Goal: Check status: Check status

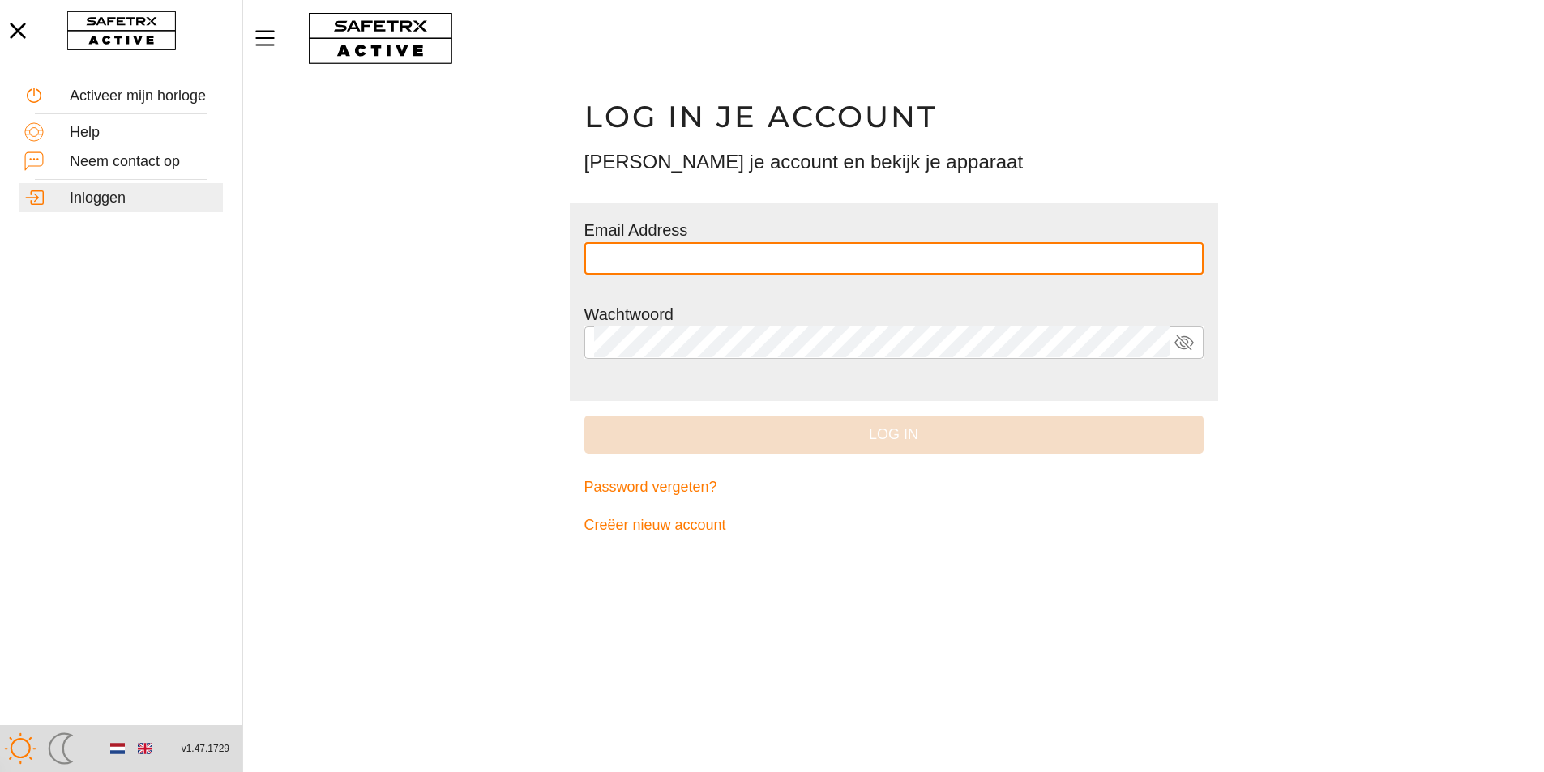
type input "**********"
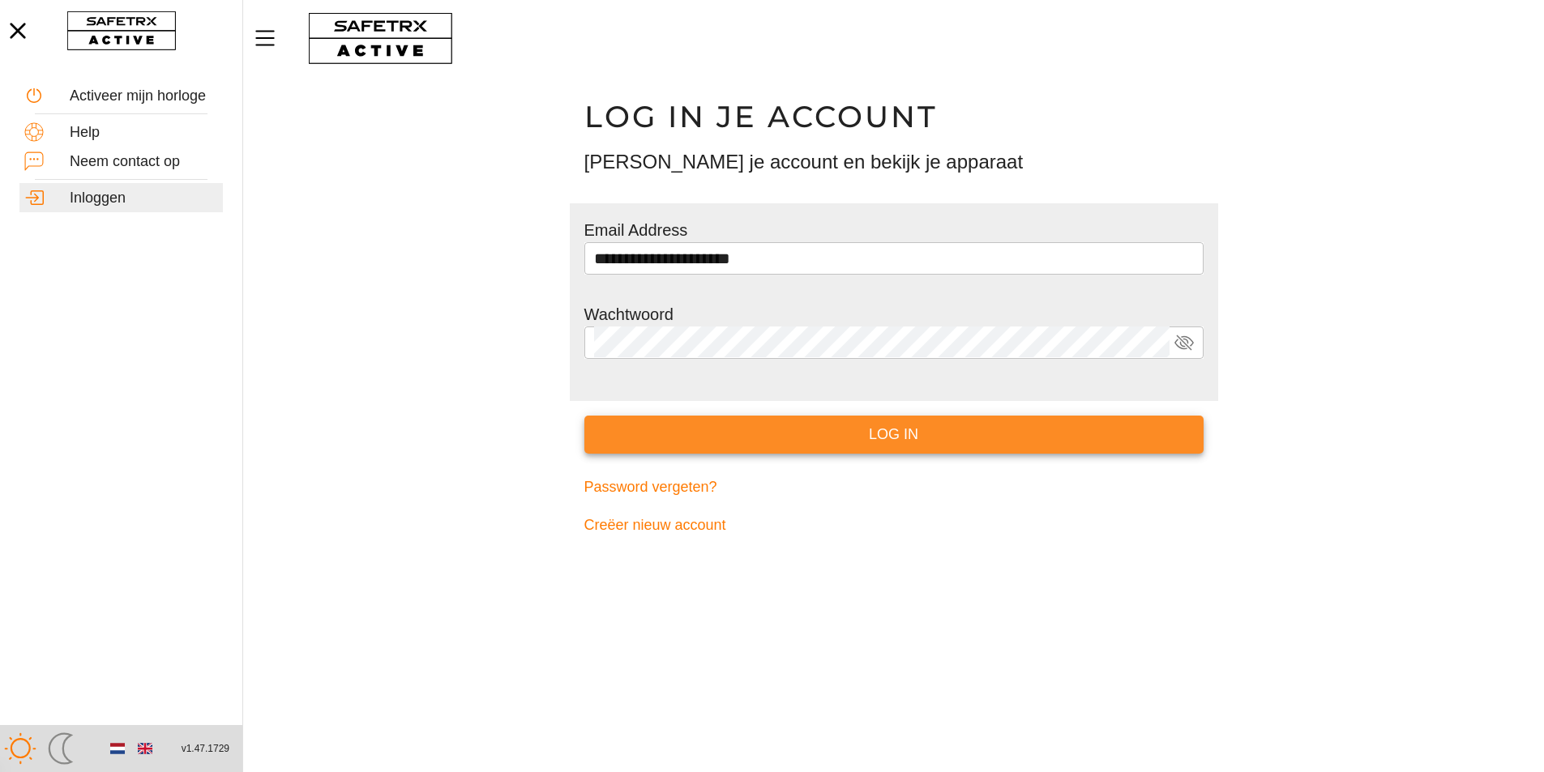
click at [831, 440] on span "Log in" at bounding box center [893, 434] width 593 height 25
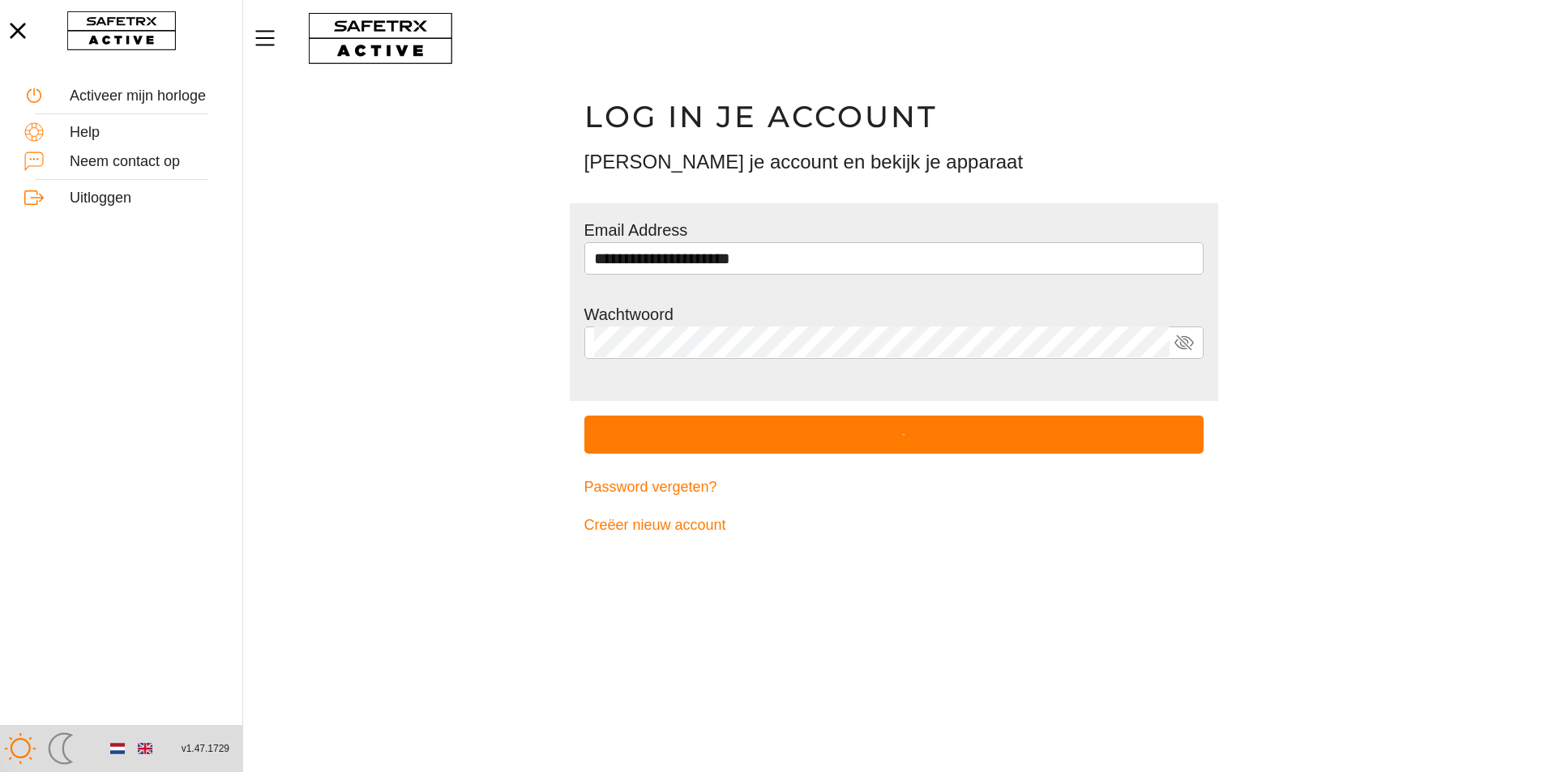
click at [831, 440] on span "submit" at bounding box center [893, 435] width 619 height 38
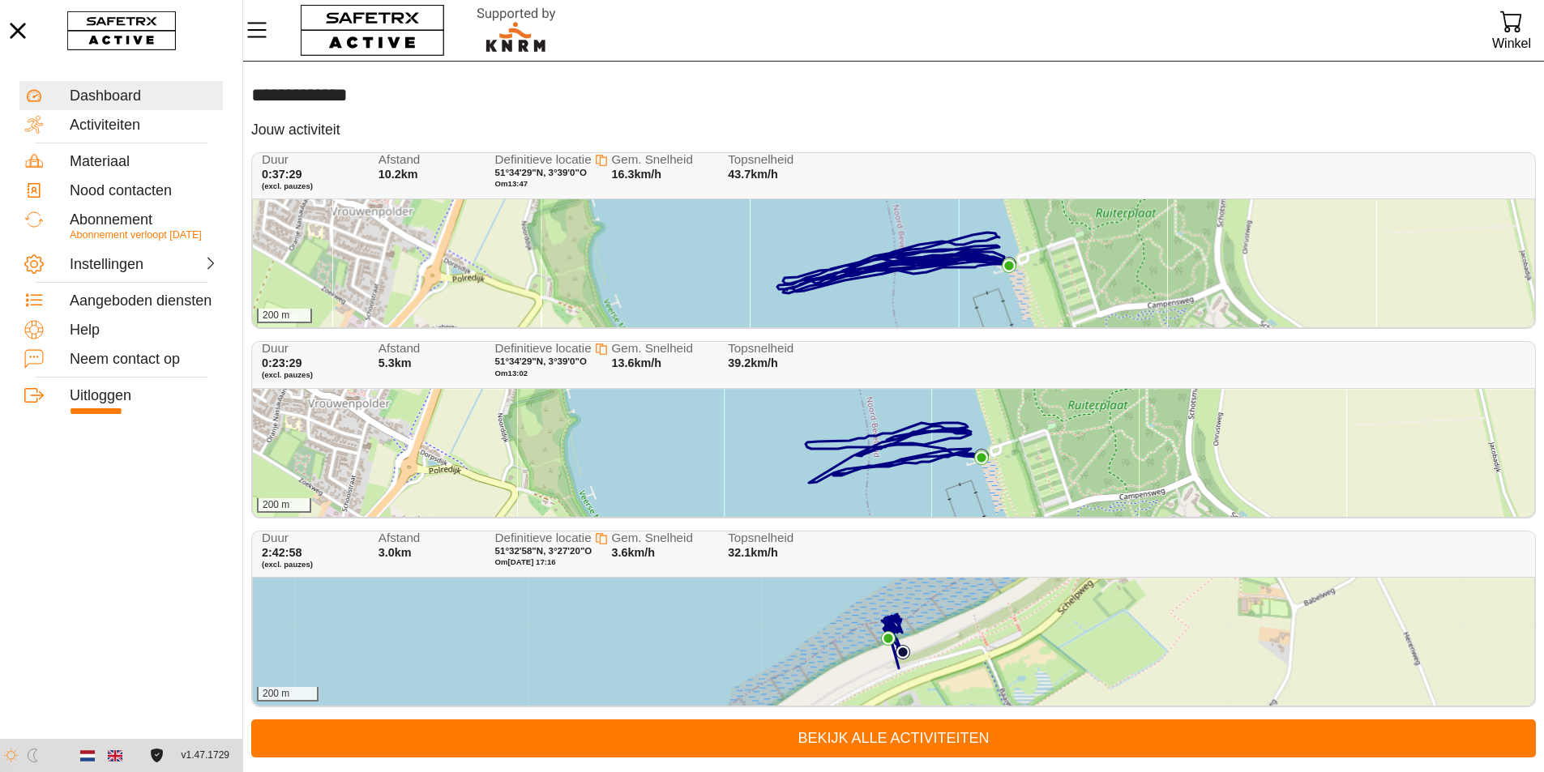
scroll to position [1, 0]
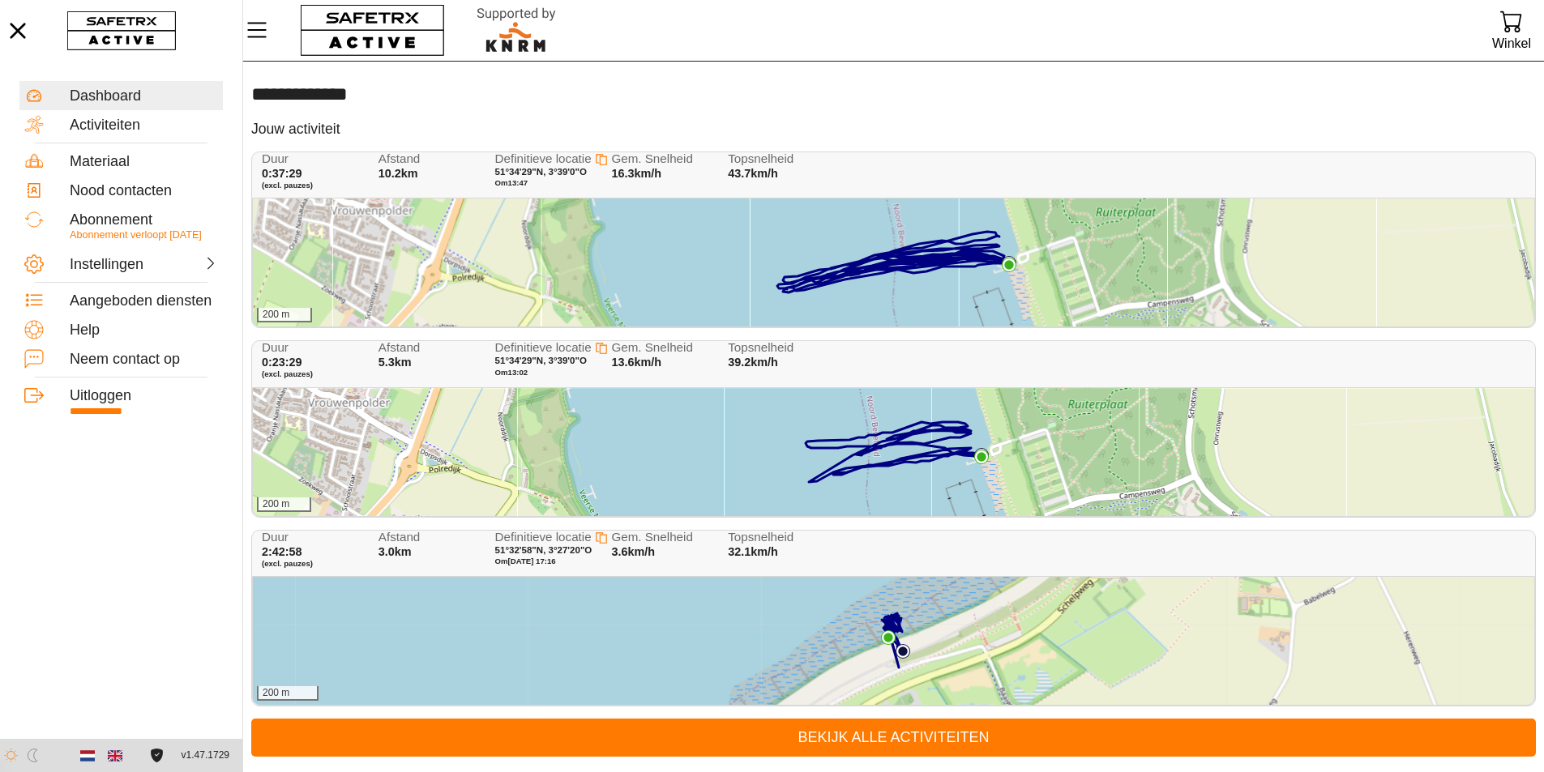
click at [767, 260] on div "200 m" at bounding box center [893, 263] width 1281 height 128
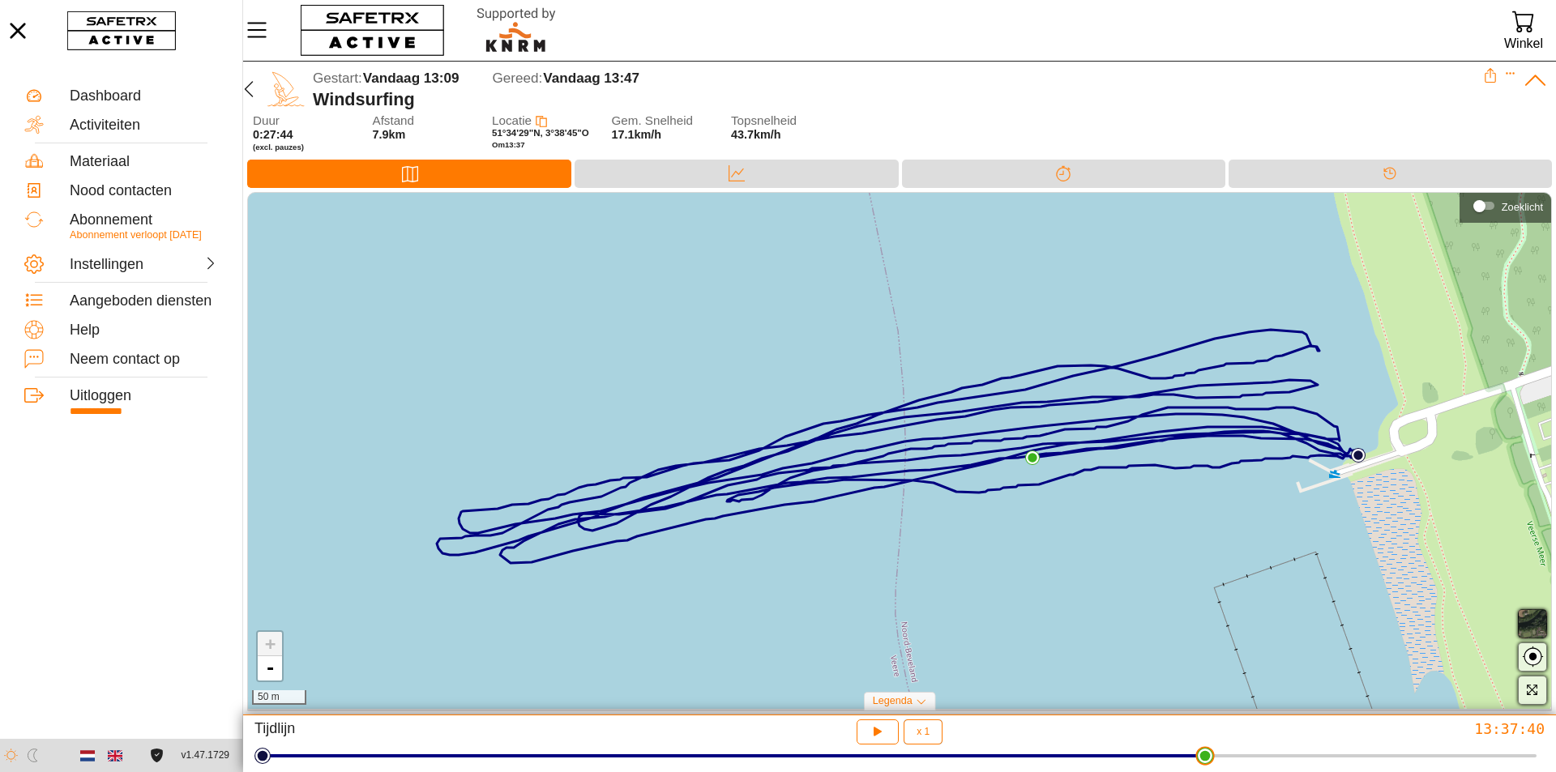
drag, startPoint x: 1536, startPoint y: 765, endPoint x: 1117, endPoint y: 746, distance: 418.6
click at [1208, 771] on html "**********" at bounding box center [778, 386] width 1556 height 772
click at [720, 194] on div "+ - 50 m" at bounding box center [899, 451] width 1303 height 516
click at [724, 186] on div at bounding box center [736, 185] width 32 height 2
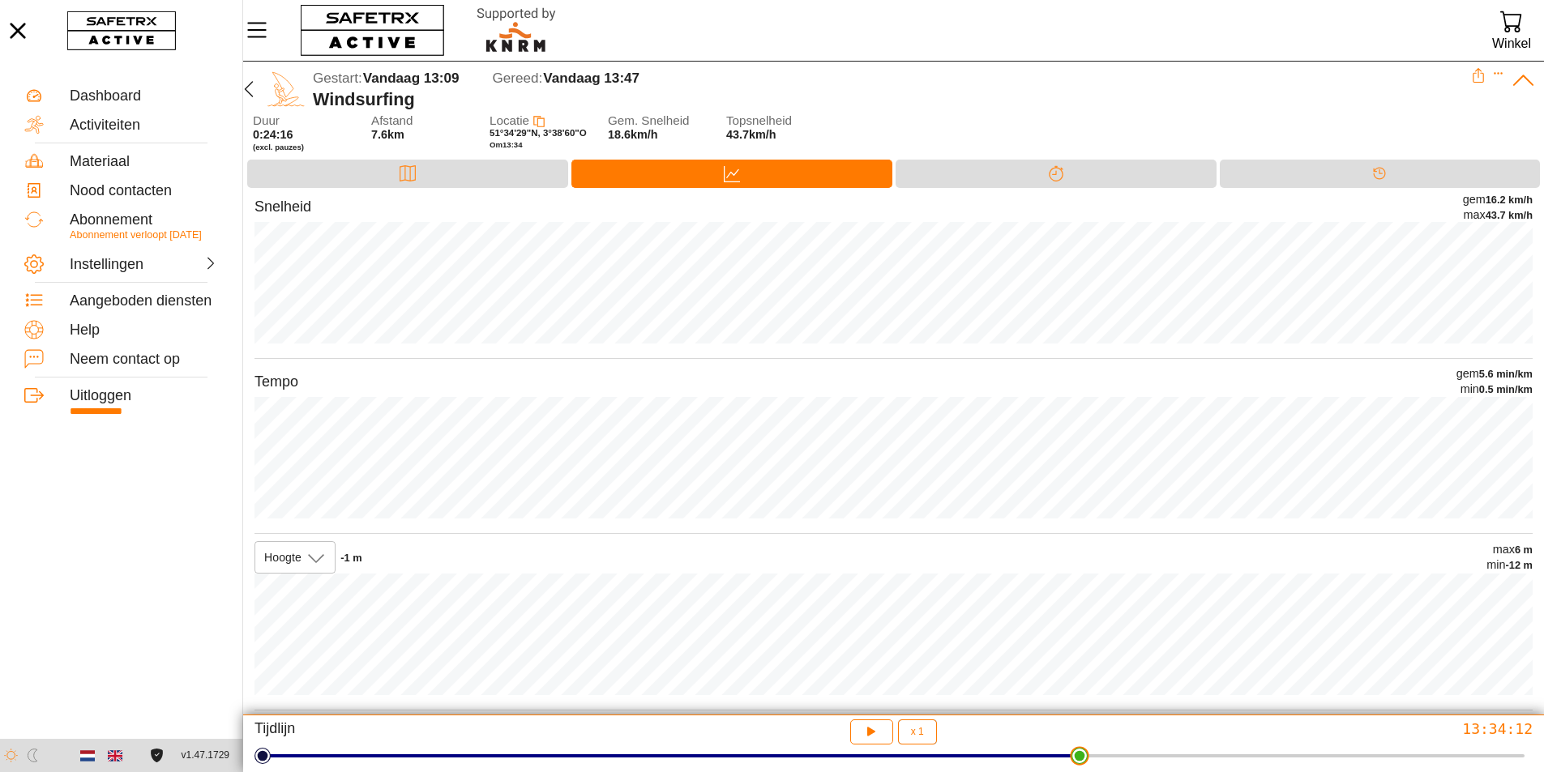
drag, startPoint x: 1197, startPoint y: 766, endPoint x: 1082, endPoint y: 762, distance: 115.1
click at [1082, 762] on html "**********" at bounding box center [772, 386] width 1544 height 772
click at [1491, 71] on div at bounding box center [1503, 89] width 65 height 42
click at [1498, 75] on icon "Expand" at bounding box center [1498, 74] width 9 height 2
click at [1288, 85] on div "Gestart: Vandaag 13:09 Gereed: Vandaag 13:47" at bounding box center [892, 78] width 1158 height 21
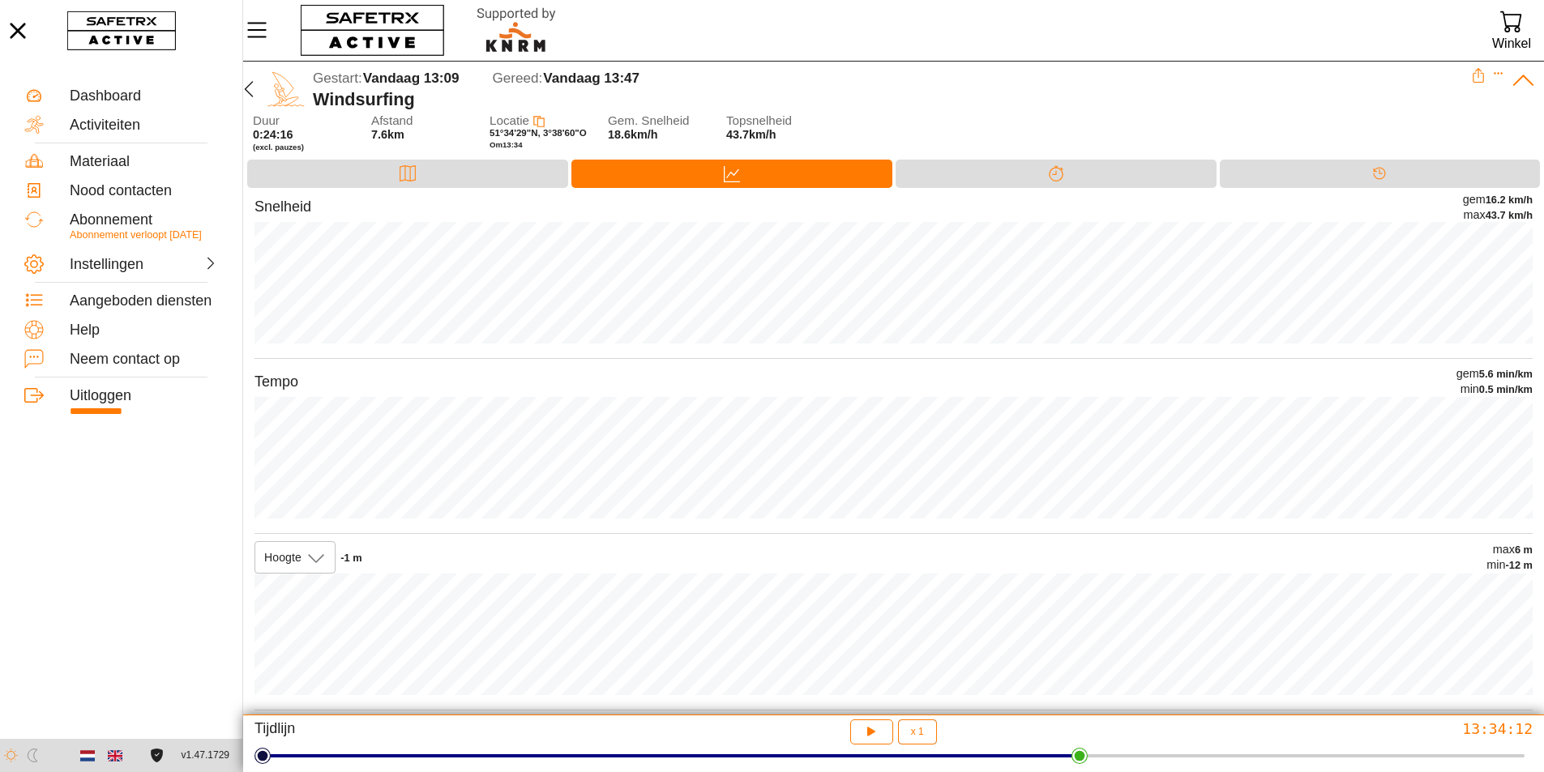
click at [1476, 75] on icon at bounding box center [1478, 75] width 15 height 15
click at [1083, 168] on div "Splitsen" at bounding box center [1055, 174] width 321 height 28
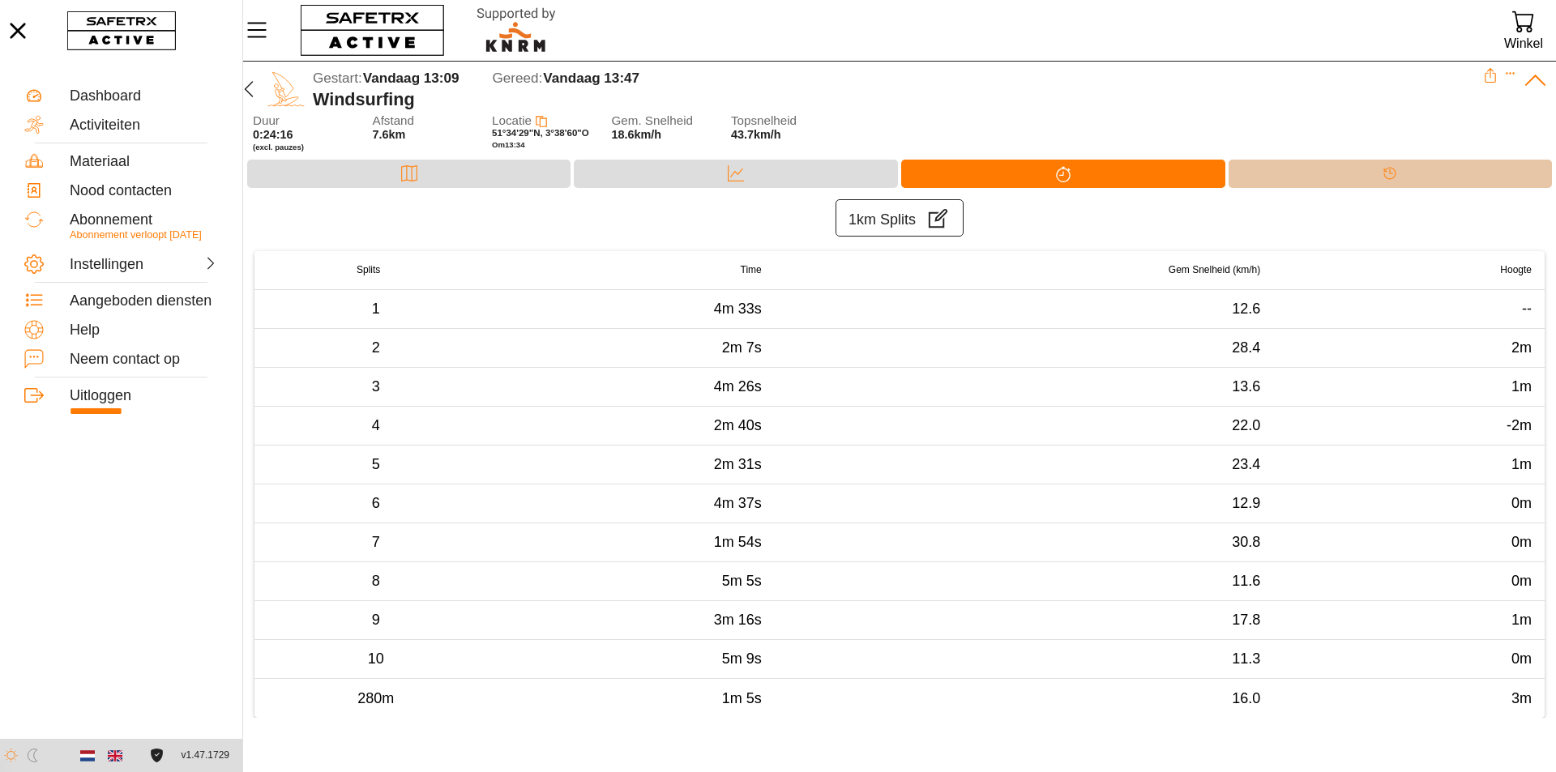
click at [1336, 184] on div "Tijdlijn" at bounding box center [1390, 174] width 323 height 28
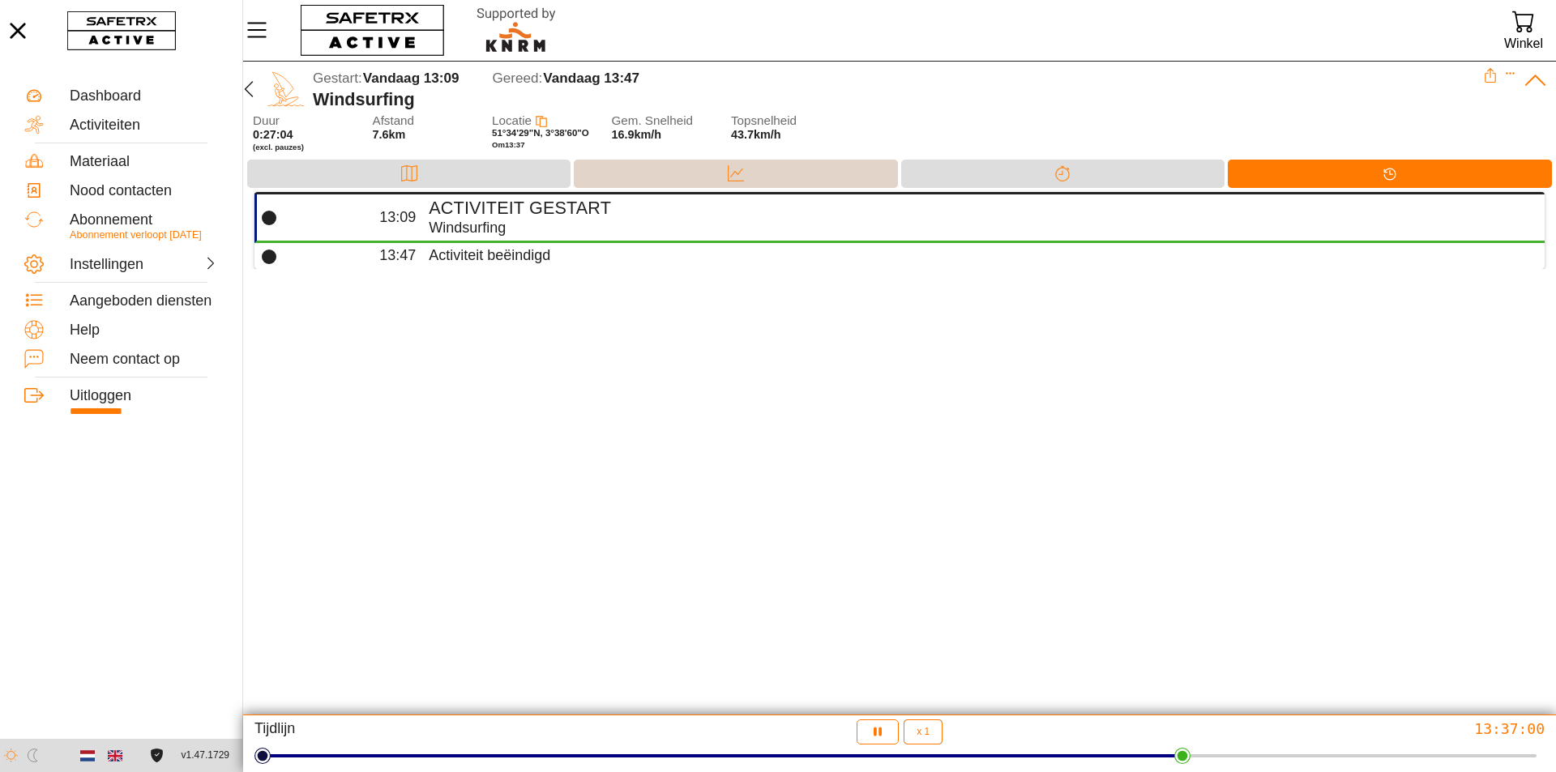
click at [805, 179] on div "Data" at bounding box center [735, 174] width 323 height 28
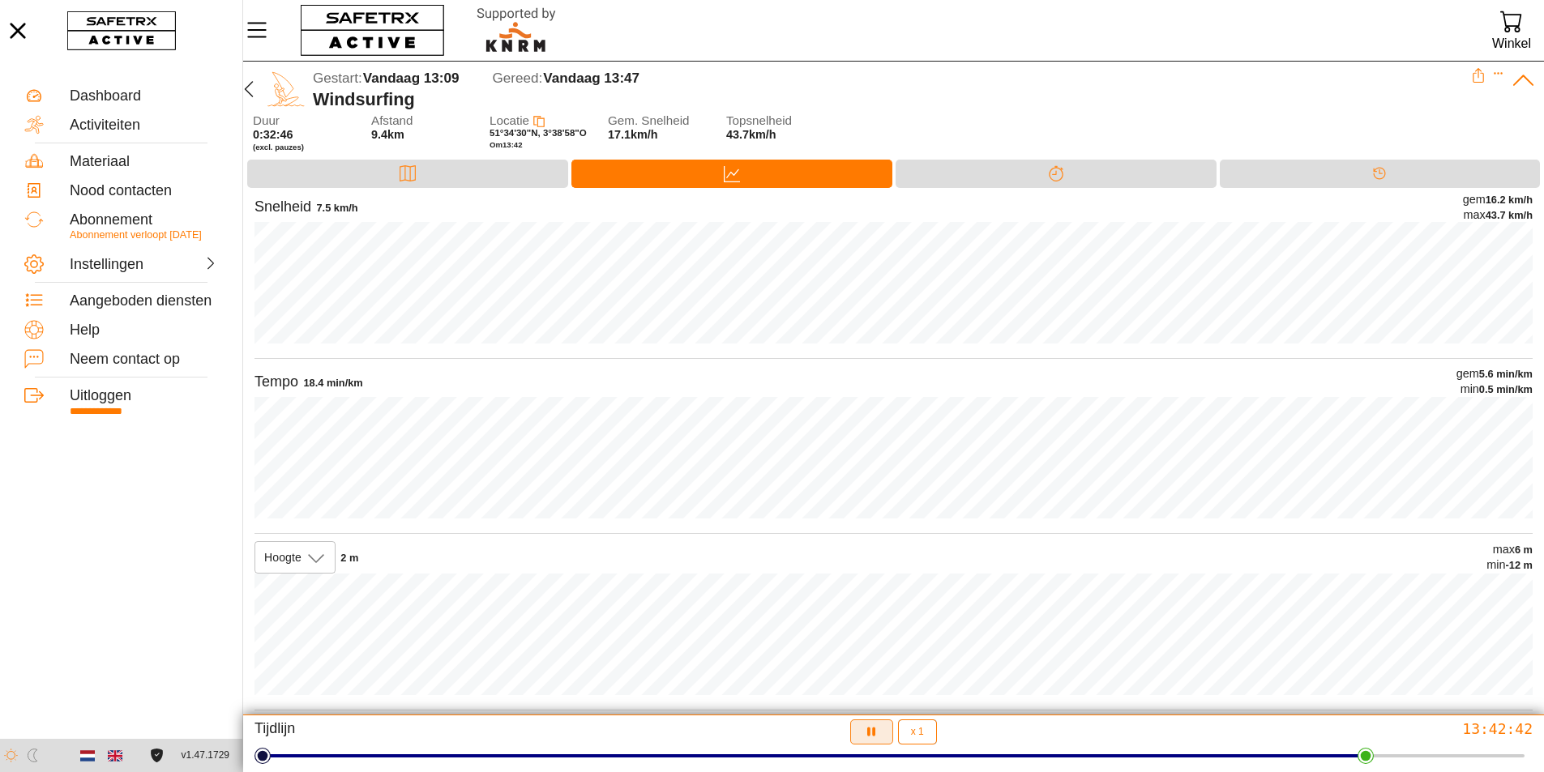
click at [874, 726] on icon "button" at bounding box center [871, 732] width 17 height 17
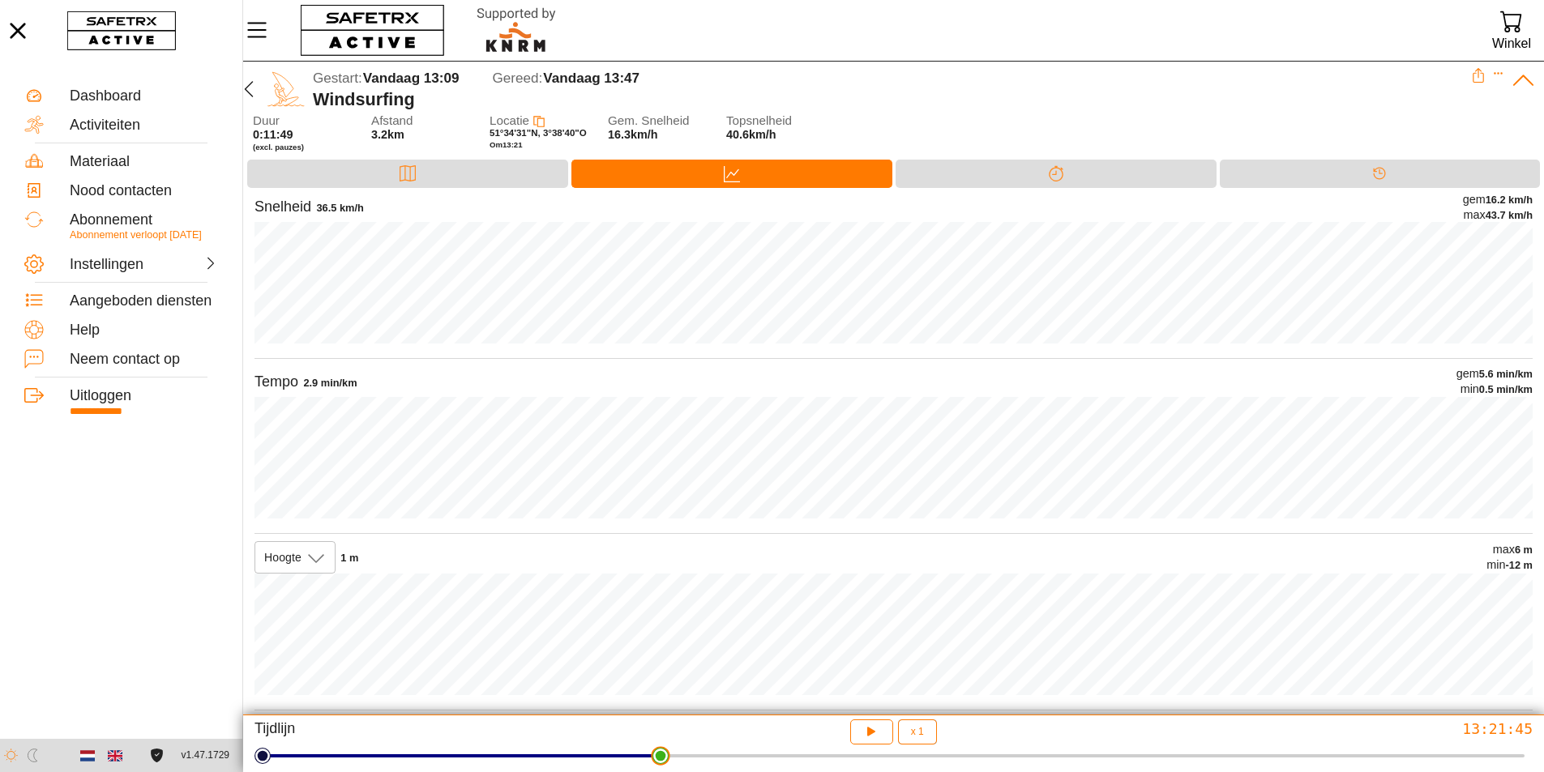
drag, startPoint x: 1372, startPoint y: 760, endPoint x: 657, endPoint y: 733, distance: 715.2
click at [657, 733] on html "**********" at bounding box center [772, 386] width 1544 height 772
click at [391, 176] on div "Kaart" at bounding box center [407, 173] width 32 height 24
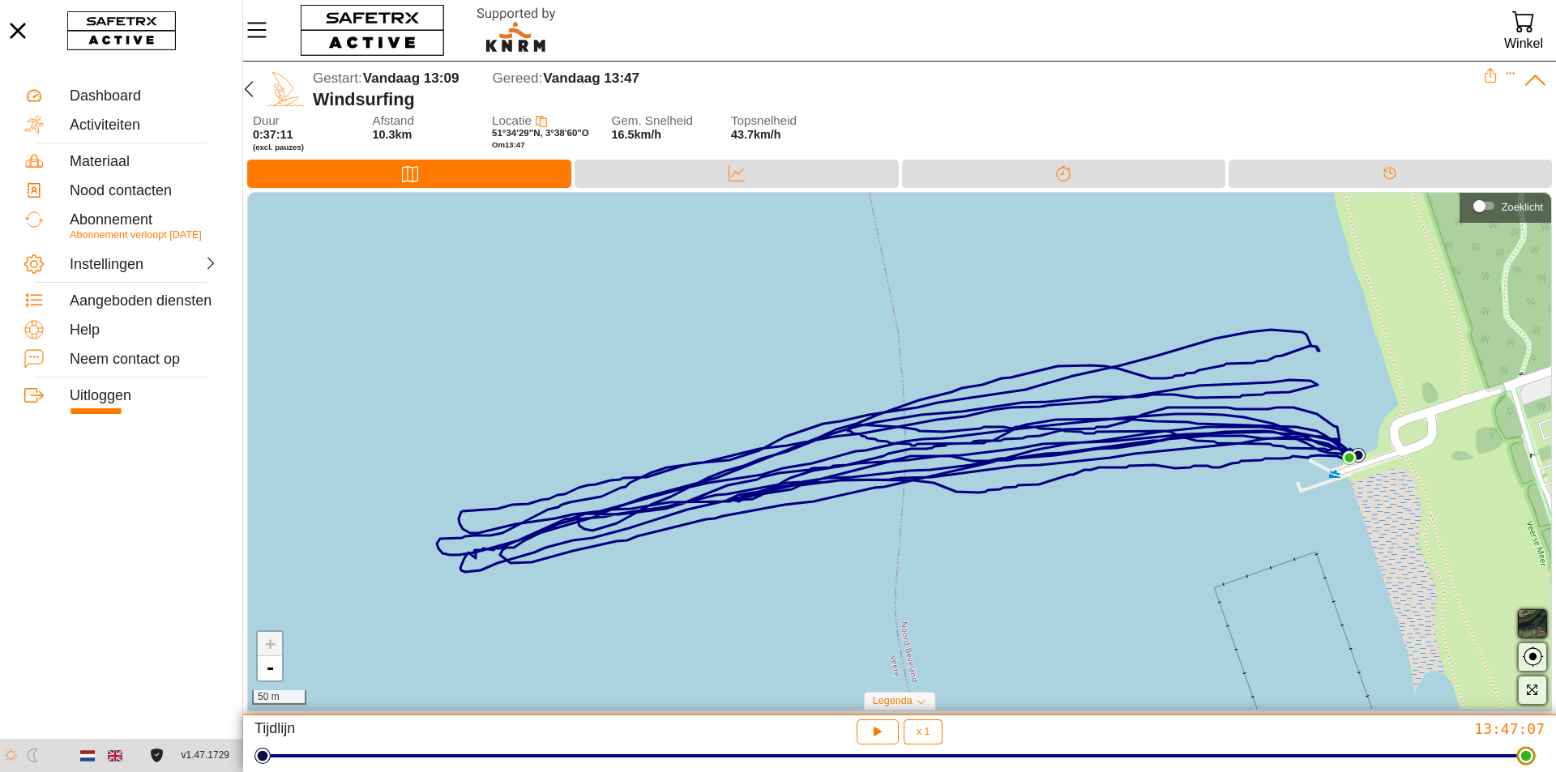
drag, startPoint x: 668, startPoint y: 759, endPoint x: 1534, endPoint y: 732, distance: 866.7
click at [1534, 732] on html "**********" at bounding box center [778, 386] width 1556 height 772
click at [674, 171] on div "Data" at bounding box center [736, 174] width 323 height 28
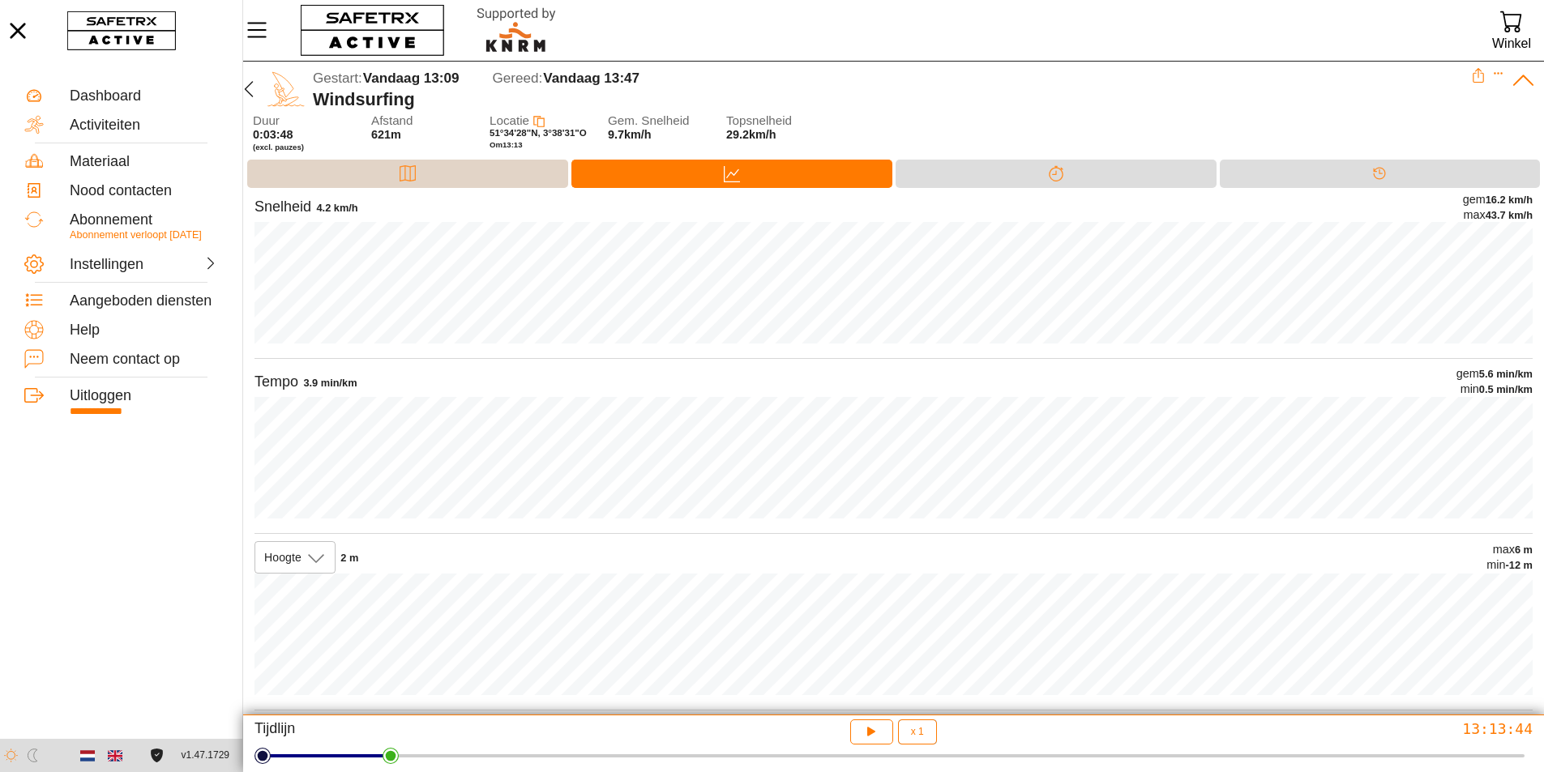
click at [413, 171] on icon at bounding box center [408, 173] width 16 height 16
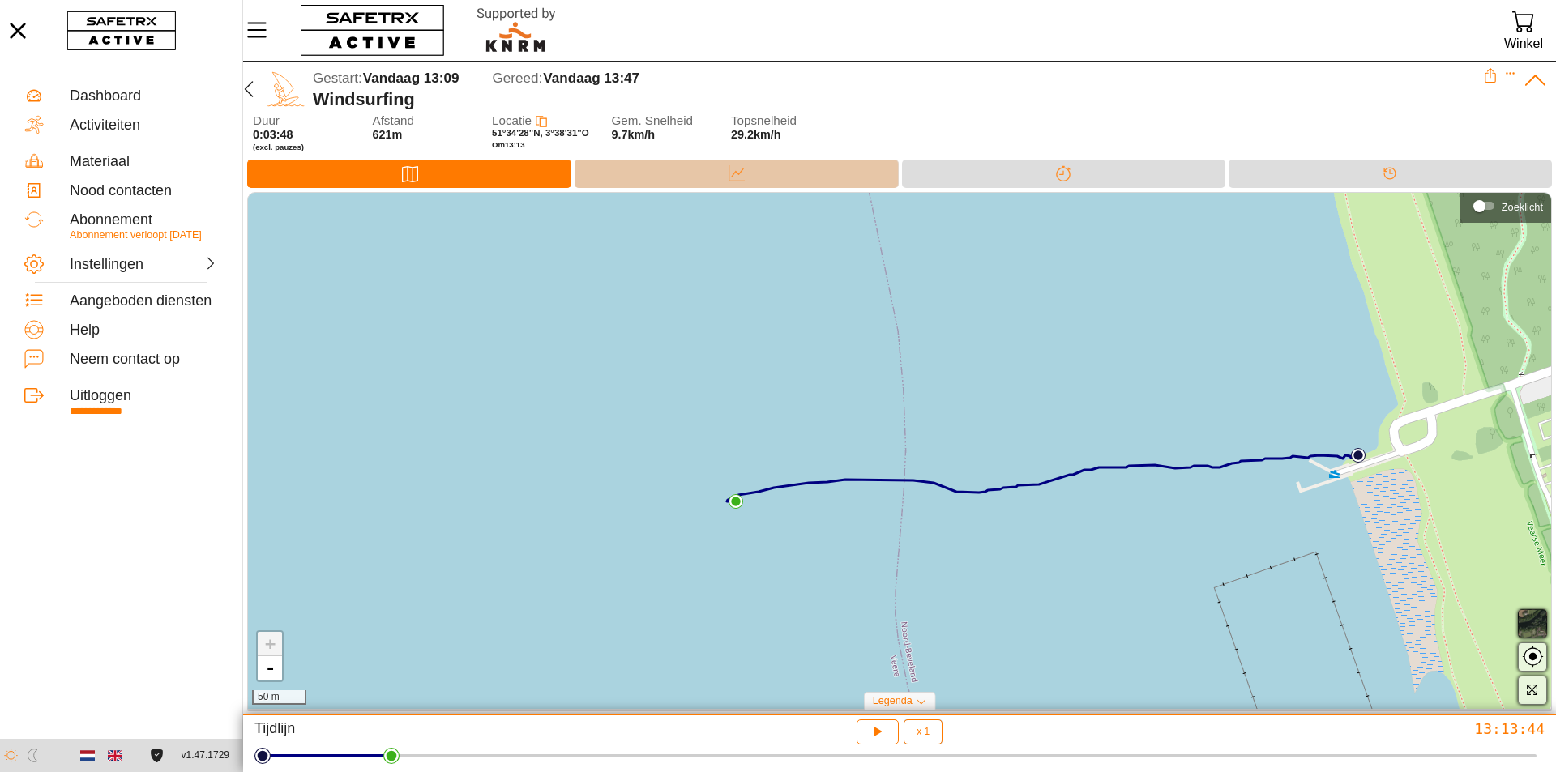
click at [662, 182] on div "Data" at bounding box center [736, 174] width 323 height 28
